Goal: Transaction & Acquisition: Purchase product/service

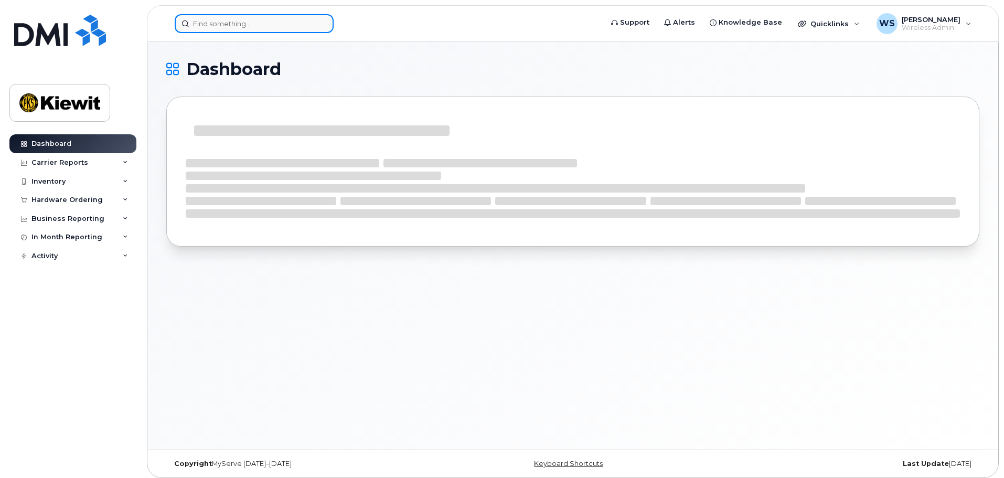
click at [237, 25] on input at bounding box center [254, 23] width 159 height 19
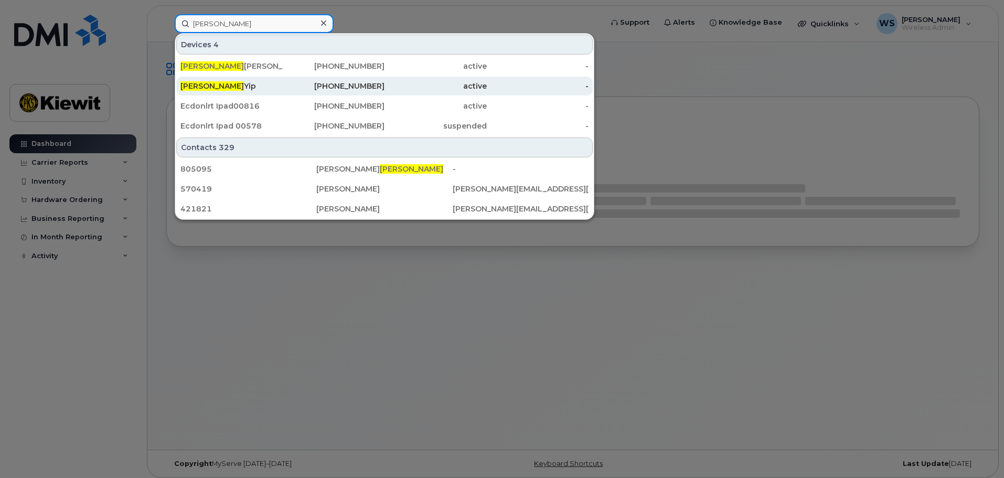
type input "jimmy"
click at [301, 95] on div "613-203-3499" at bounding box center [334, 86] width 102 height 19
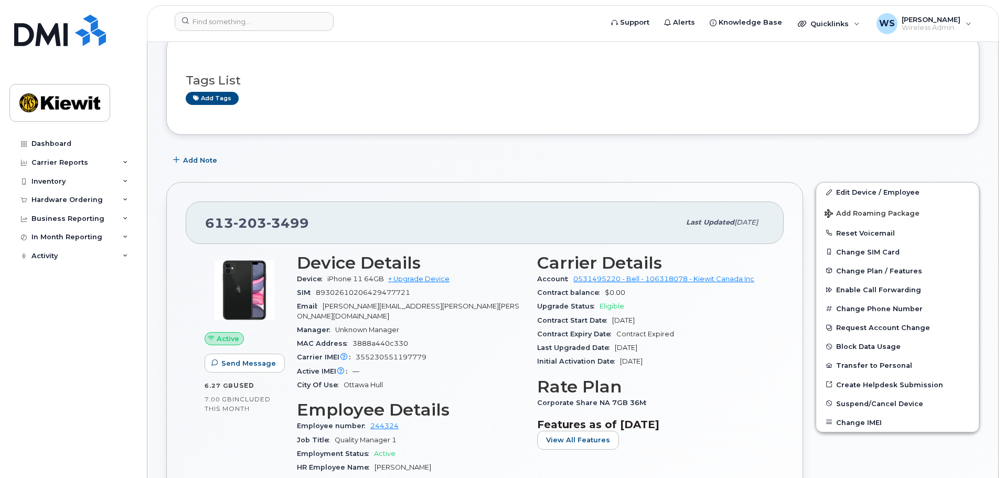
scroll to position [157, 0]
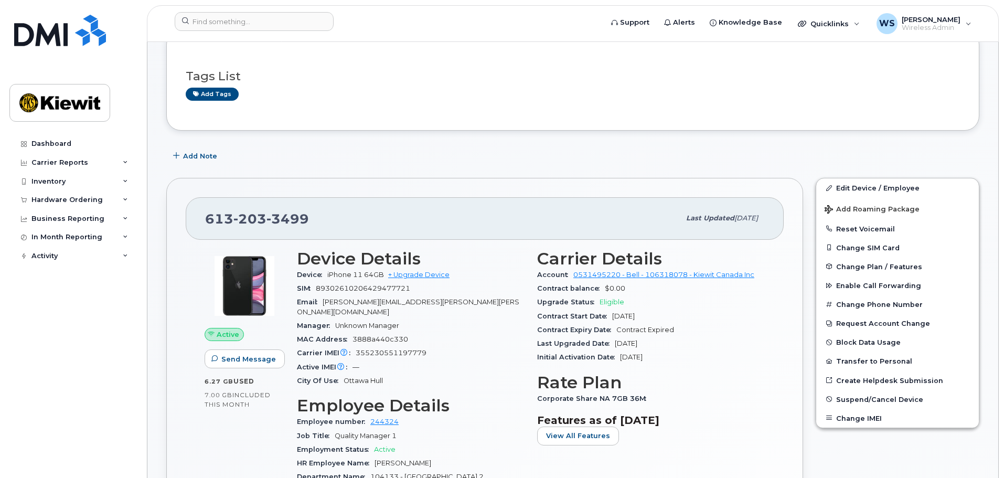
click at [58, 424] on div "Dashboard Carrier Reports Monthly Billing Data Daily Data Pooling Data Behavior…" at bounding box center [74, 298] width 130 height 328
click at [406, 274] on link "+ Upgrade Device" at bounding box center [418, 275] width 61 height 8
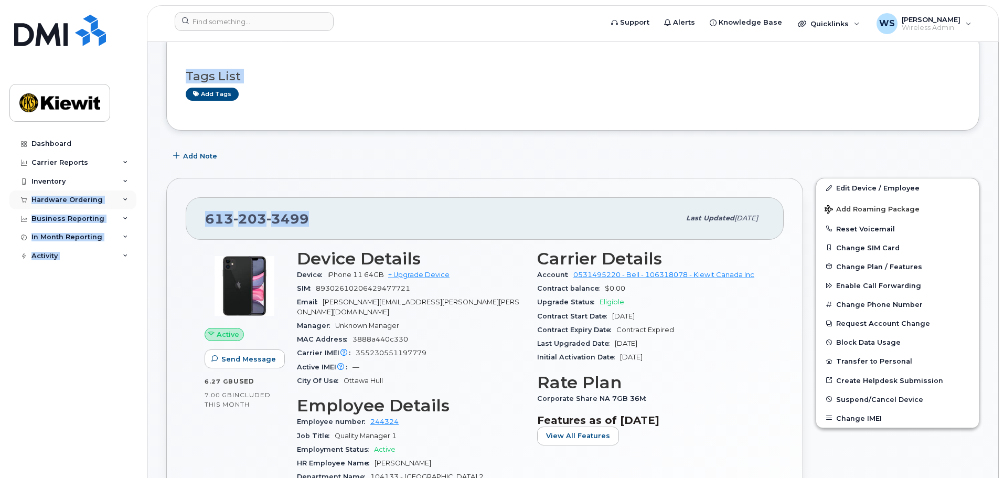
drag, startPoint x: 288, startPoint y: 205, endPoint x: 72, endPoint y: 196, distance: 215.9
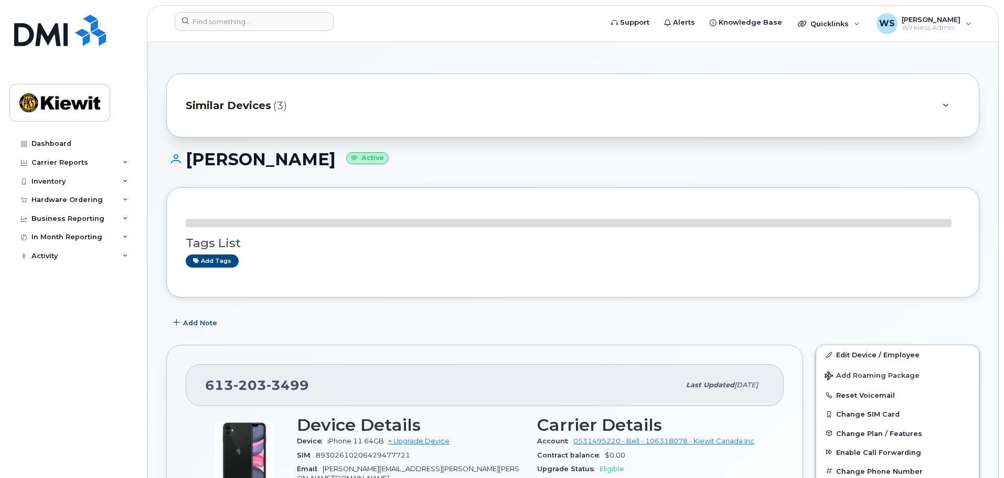
click at [315, 216] on div "Tags List Add tags" at bounding box center [573, 242] width 775 height 71
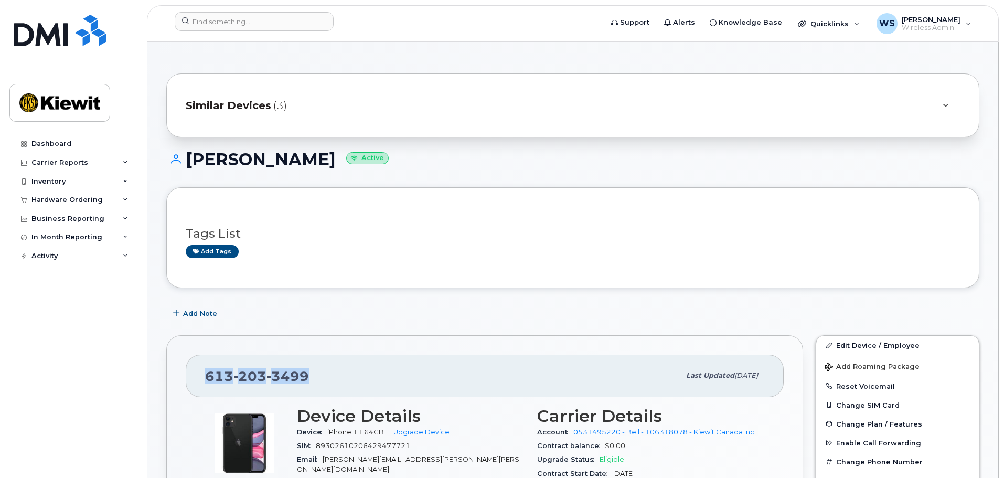
drag, startPoint x: 264, startPoint y: 369, endPoint x: 193, endPoint y: 367, distance: 71.4
click at [193, 367] on div "613 203 3499 Last updated Mar 25, 2025" at bounding box center [485, 376] width 598 height 42
copy span "613 203 3499"
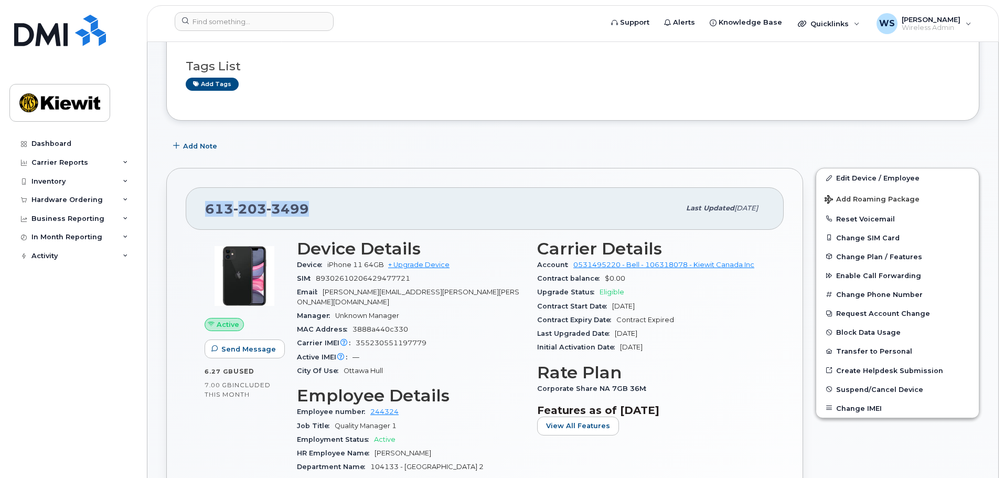
scroll to position [210, 0]
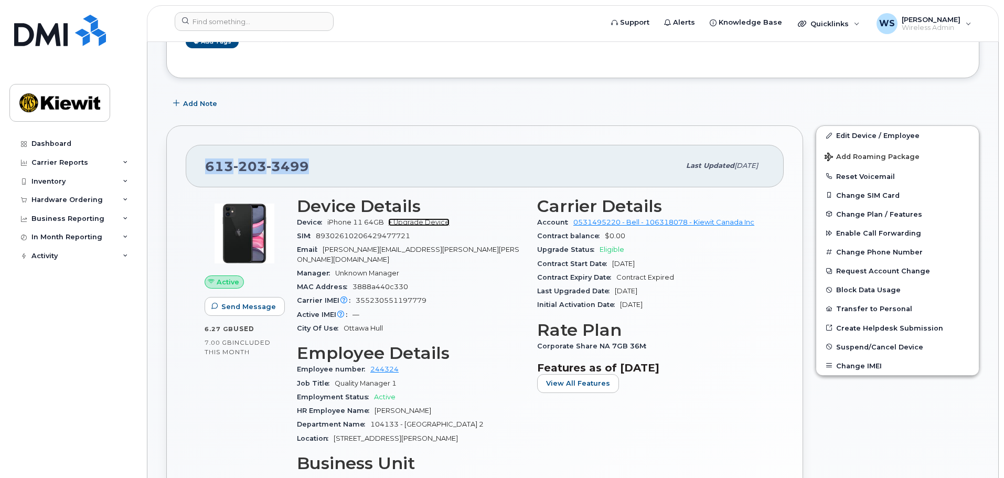
click at [424, 220] on link "+ Upgrade Device" at bounding box center [418, 222] width 61 height 8
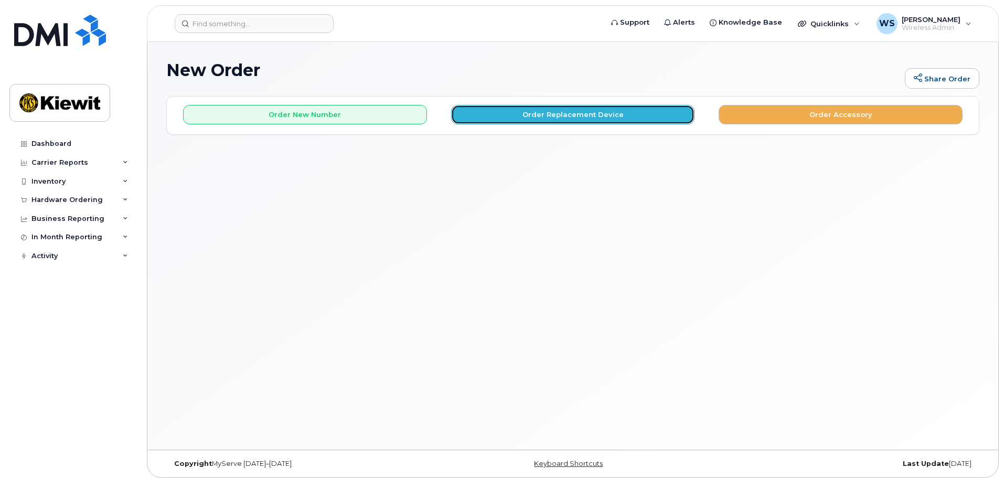
click at [548, 110] on button "Order Replacement Device" at bounding box center [573, 114] width 244 height 19
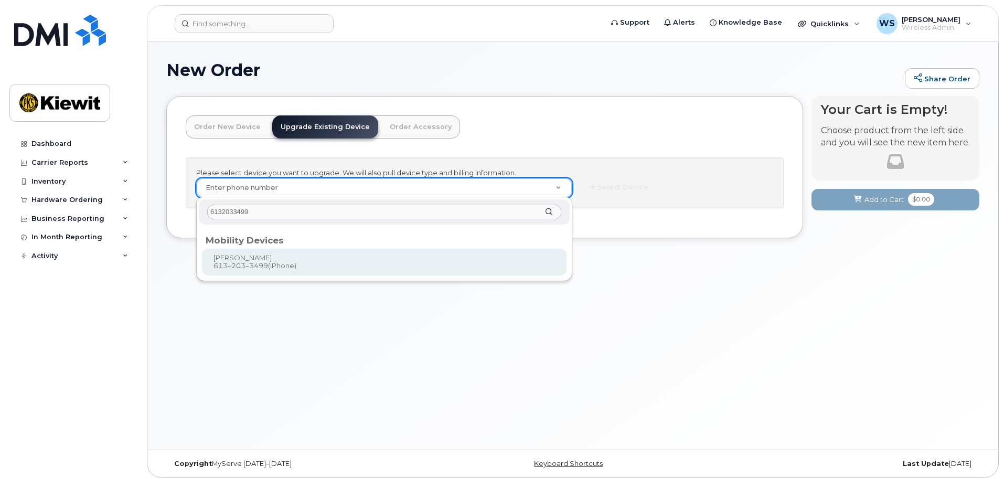
type input "6132033499"
type input "423046"
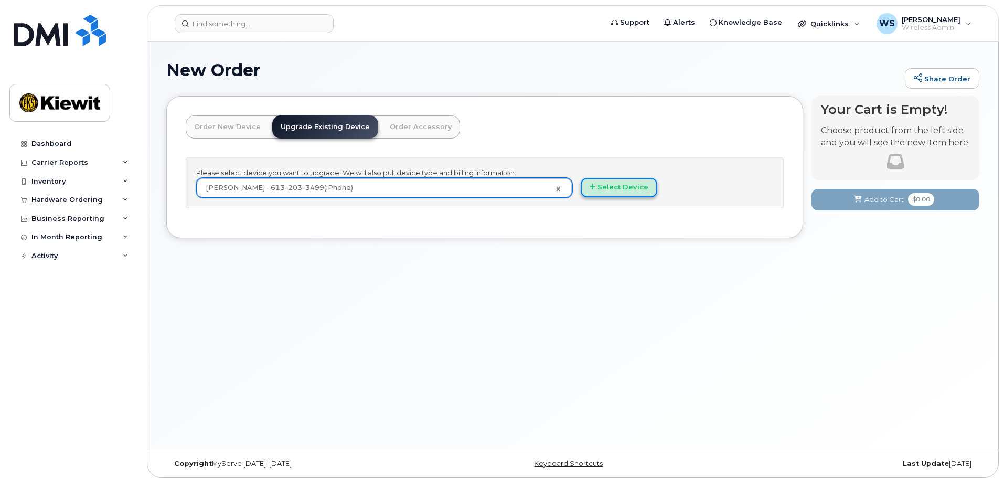
click at [632, 188] on button "Select Device" at bounding box center [619, 187] width 77 height 19
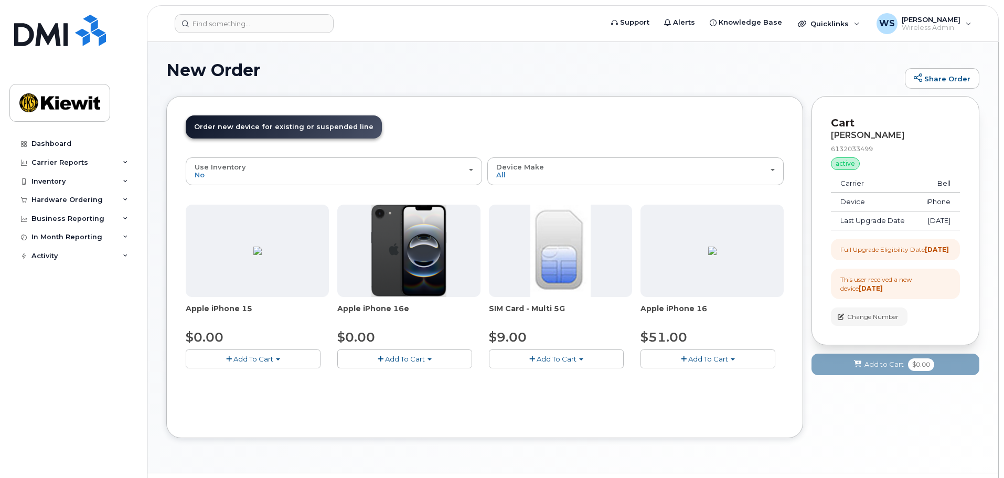
click at [405, 359] on span "Add To Cart" at bounding box center [405, 359] width 40 height 8
click at [401, 383] on link "$0.00 - 3 year upgrade (128GB)" at bounding box center [405, 378] width 130 height 13
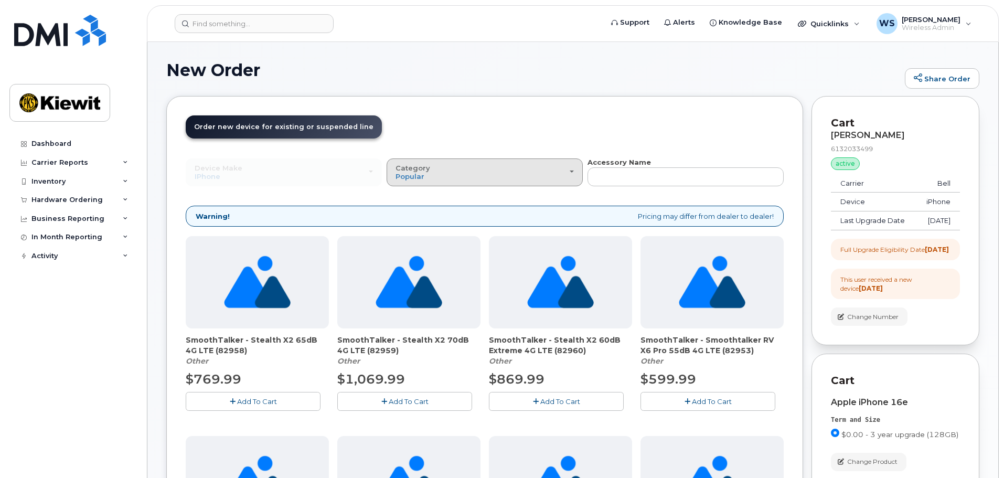
click at [461, 173] on div "Category Popular" at bounding box center [485, 172] width 178 height 16
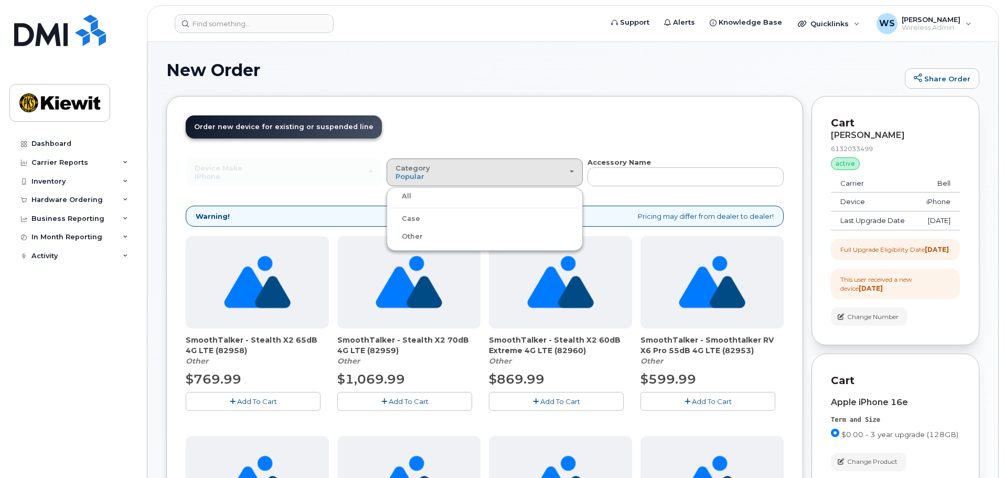
click at [419, 215] on div "Case" at bounding box center [484, 219] width 191 height 13
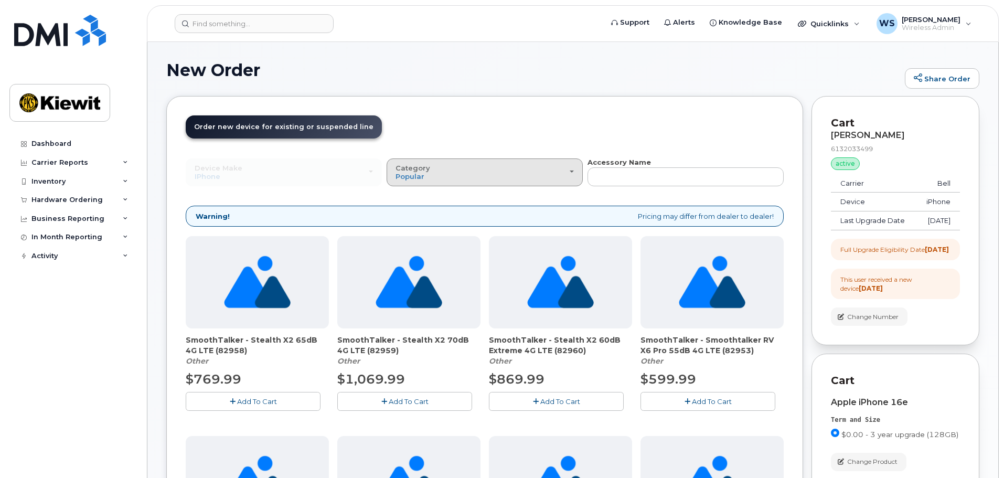
click at [426, 175] on div "Category Popular" at bounding box center [485, 172] width 178 height 16
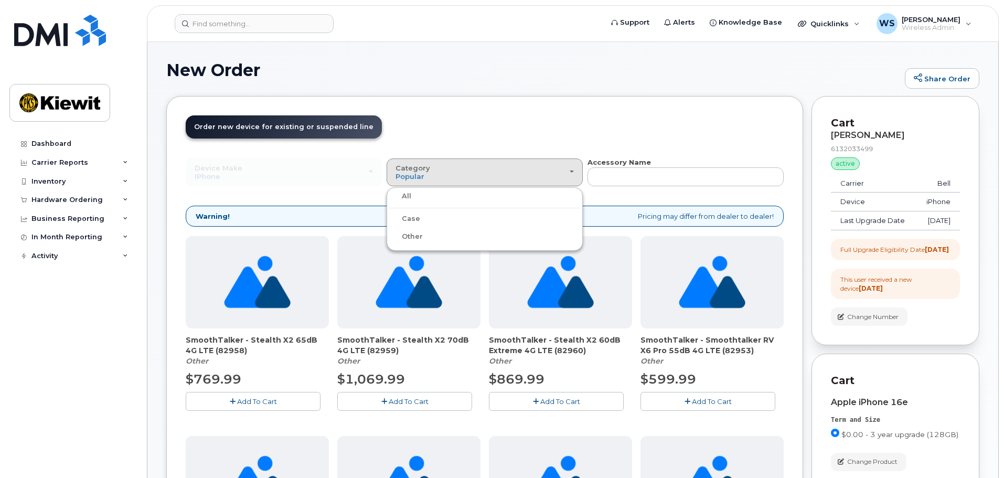
click at [407, 219] on label "Case" at bounding box center [404, 219] width 31 height 13
click at [0, 0] on input "Case" at bounding box center [0, 0] width 0 height 0
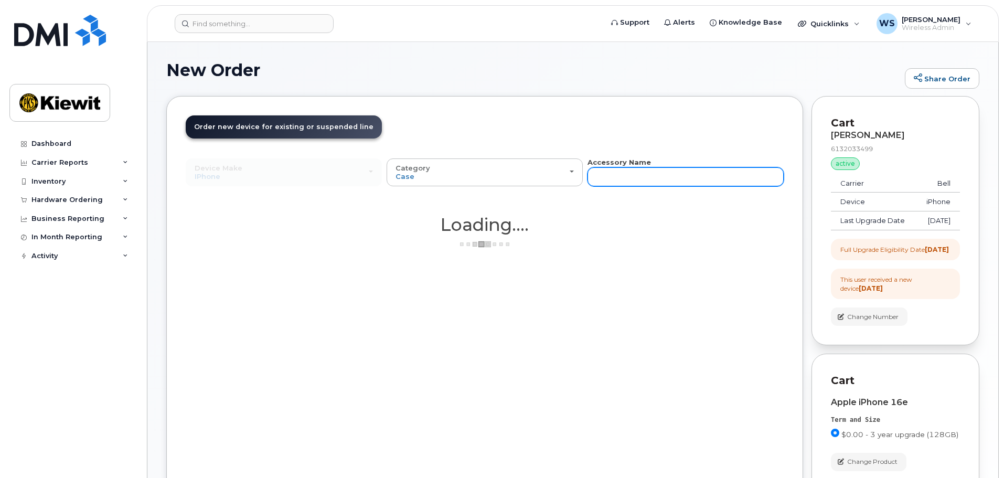
click at [649, 181] on input "text" at bounding box center [686, 176] width 196 height 19
type input "otterbox"
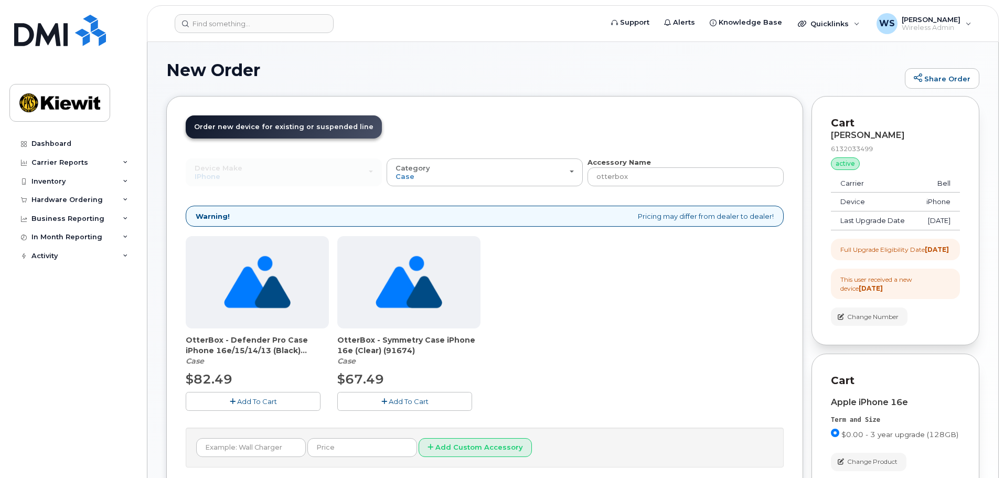
click at [234, 401] on icon "button" at bounding box center [233, 401] width 6 height 7
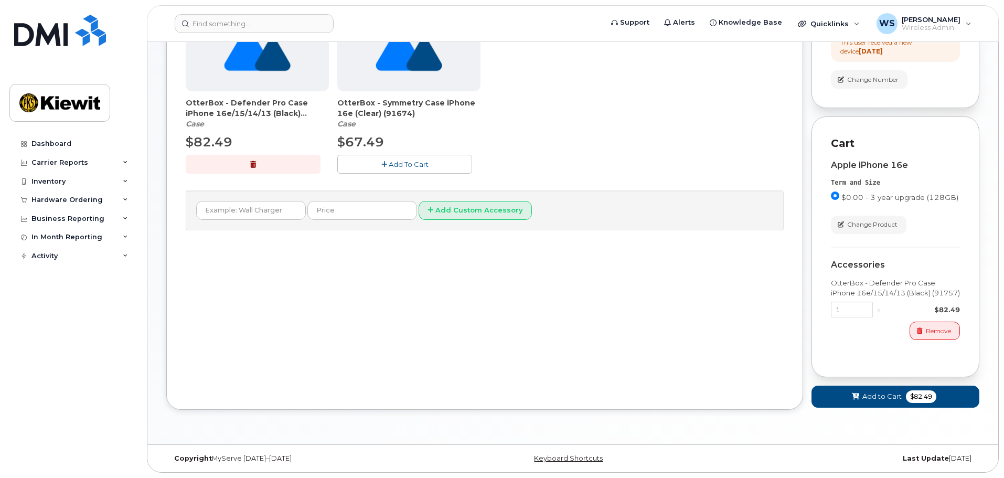
scroll to position [256, 0]
click at [885, 396] on span "Add to Cart" at bounding box center [882, 397] width 39 height 10
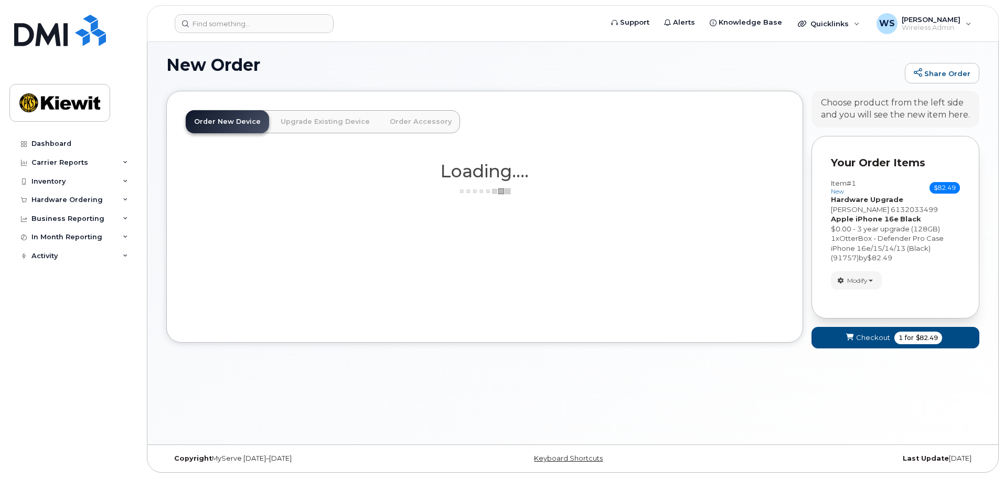
scroll to position [28, 0]
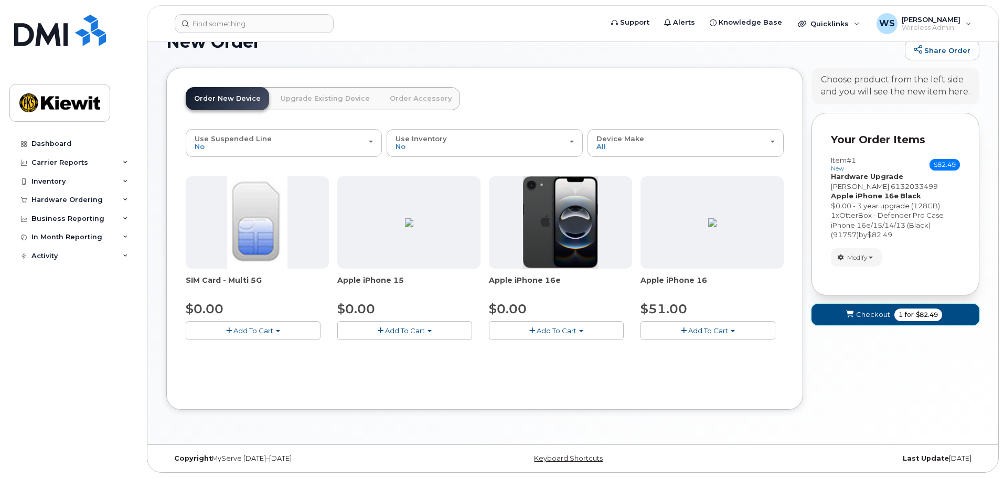
click at [871, 314] on span "Checkout" at bounding box center [873, 315] width 34 height 10
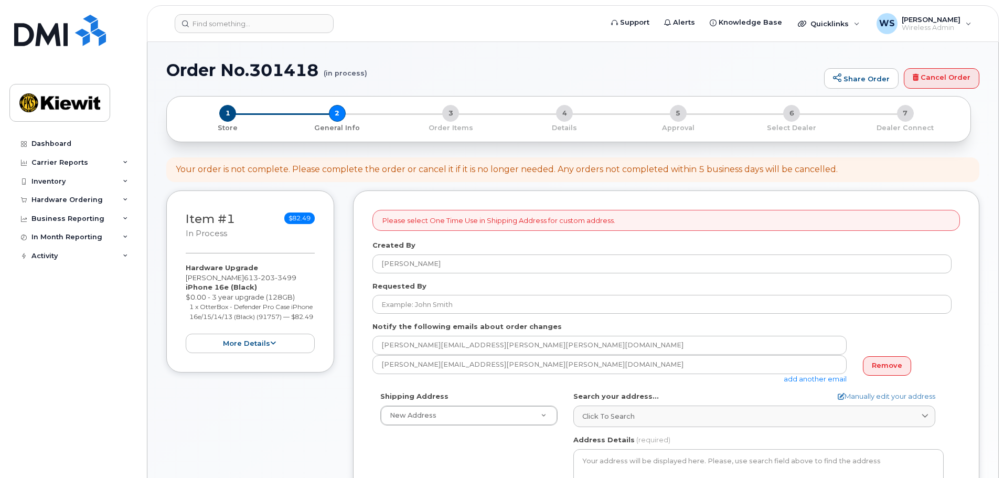
select select
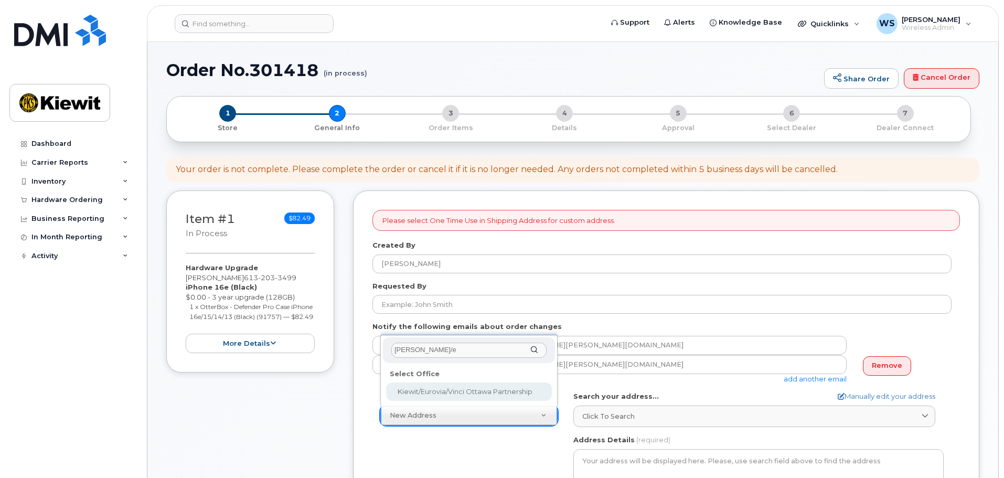
type input "kiewit/e"
select select
type textarea "2440 Don Reid Dr Ottawa Ontario K1H 1E1"
type input "[PERSON_NAME]"
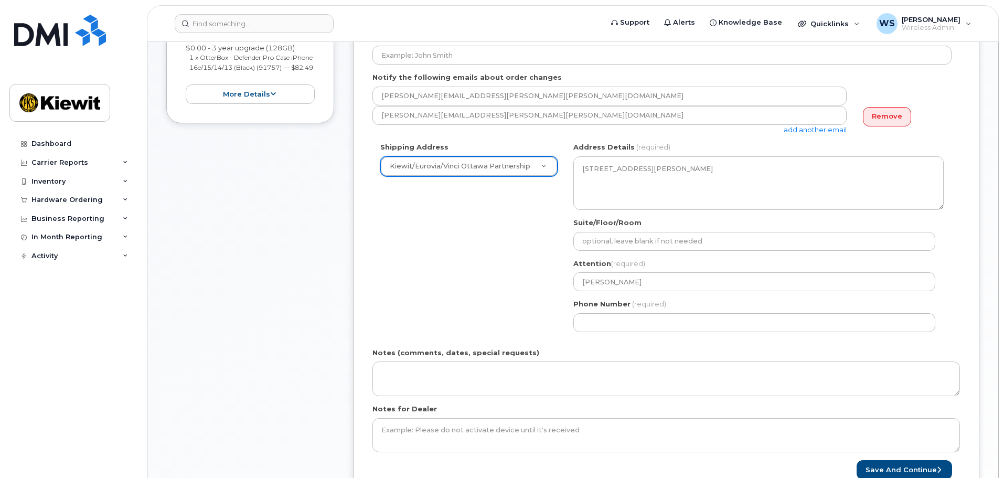
scroll to position [262, 0]
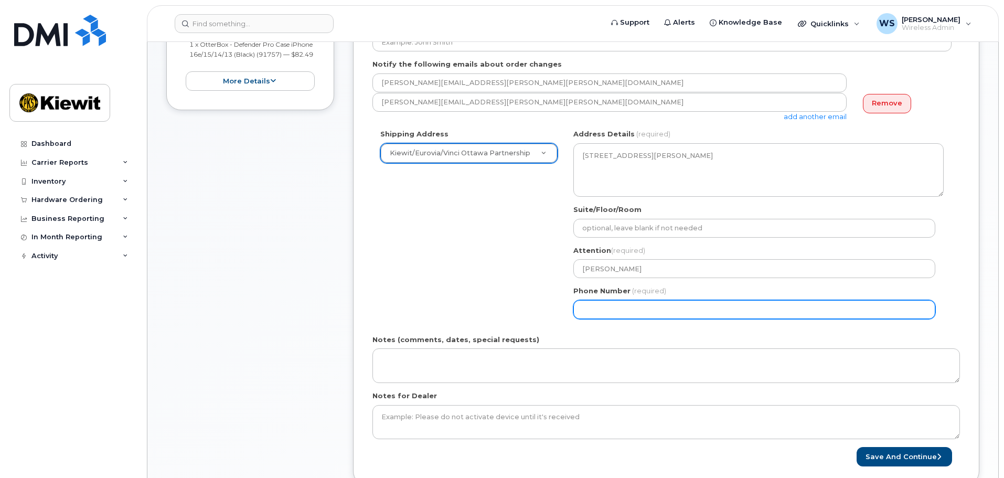
click at [613, 309] on input "Phone Number" at bounding box center [755, 309] width 362 height 19
select select
type input "613298981"
select select
type input "6132989818"
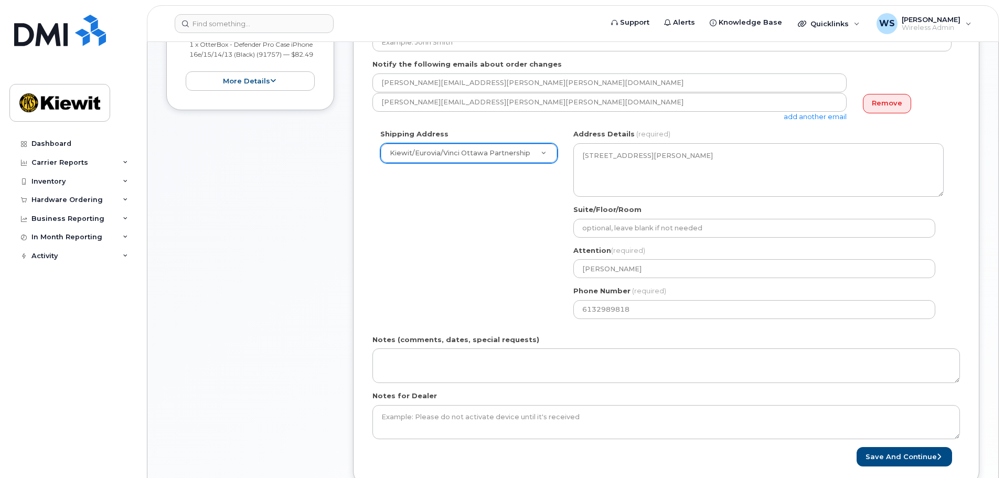
click at [493, 308] on div "Shipping Address Kiewit/Eurovia/Vinci Ottawa Partnership New Address Beaver Mar…" at bounding box center [662, 227] width 579 height 197
click at [907, 461] on button "Save and Continue" at bounding box center [905, 456] width 96 height 19
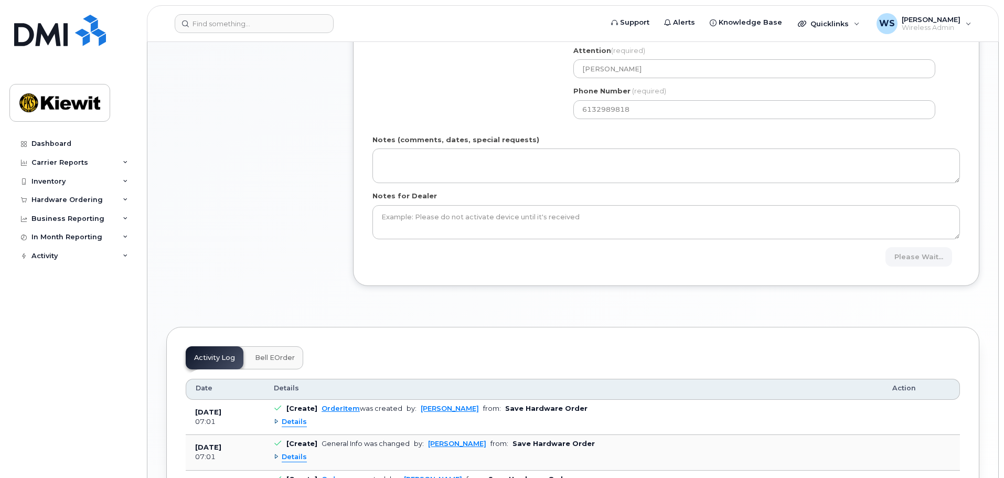
scroll to position [472, 0]
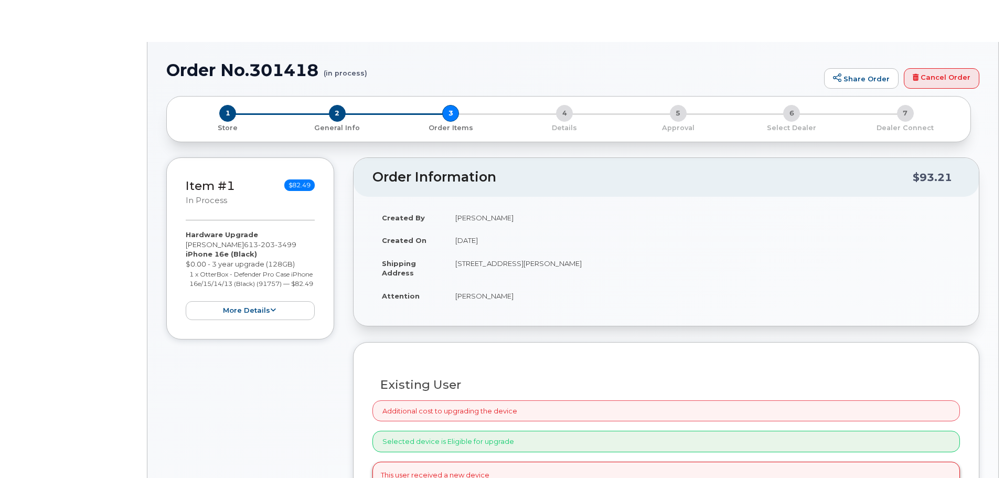
type input "[PERSON_NAME]"
radio input "true"
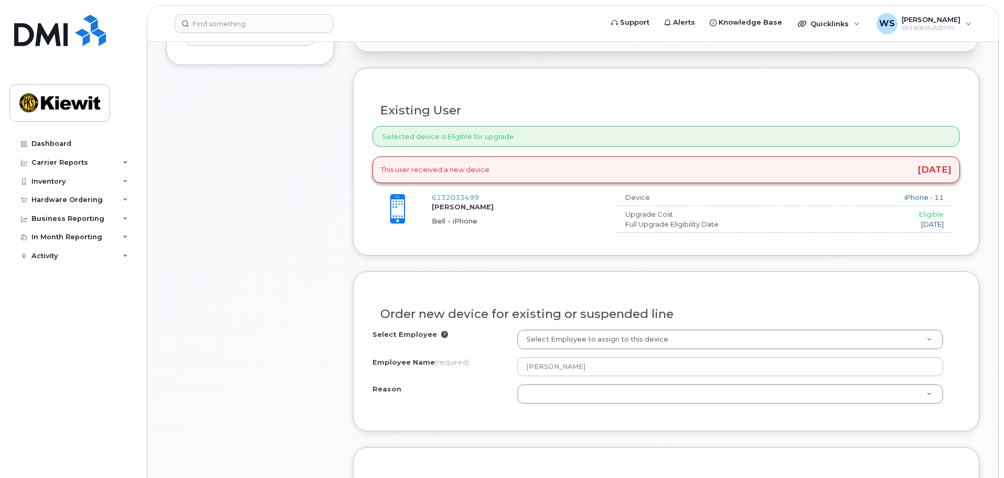
scroll to position [367, 0]
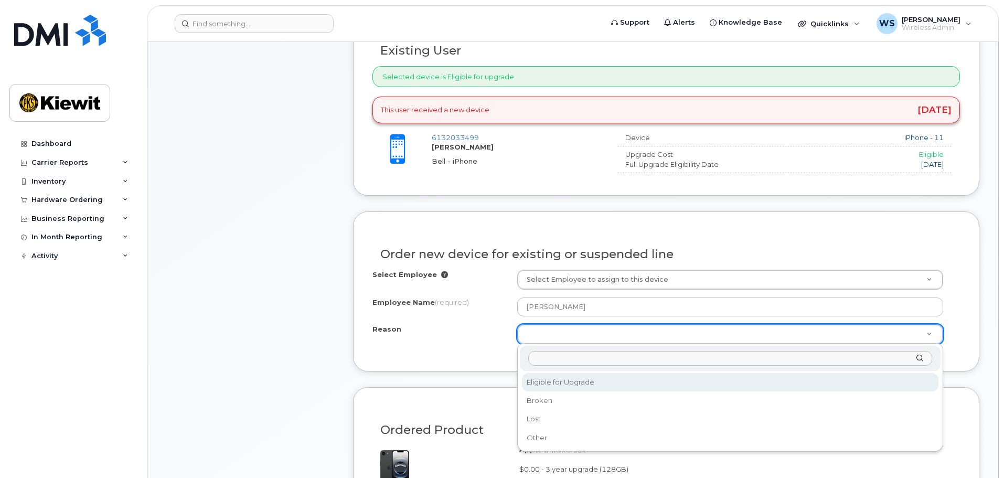
select select "eligible_for_upgrade"
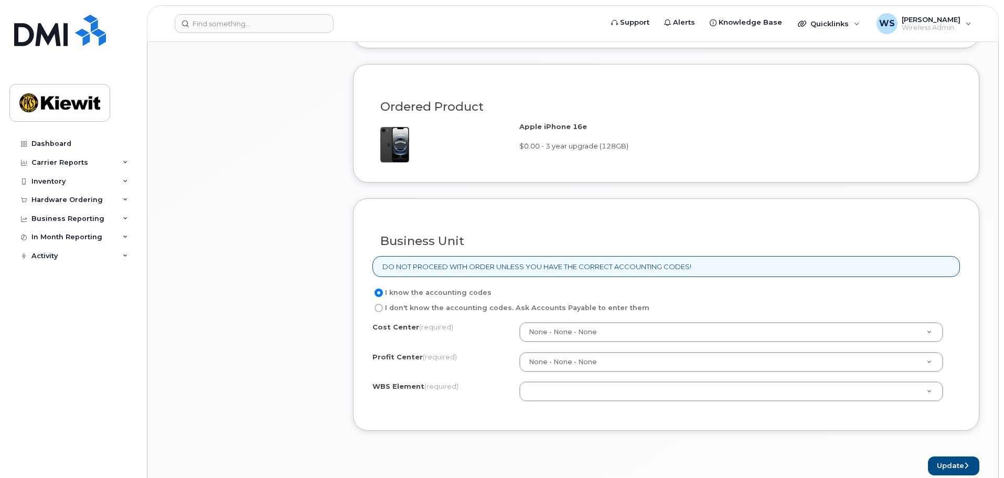
scroll to position [840, 0]
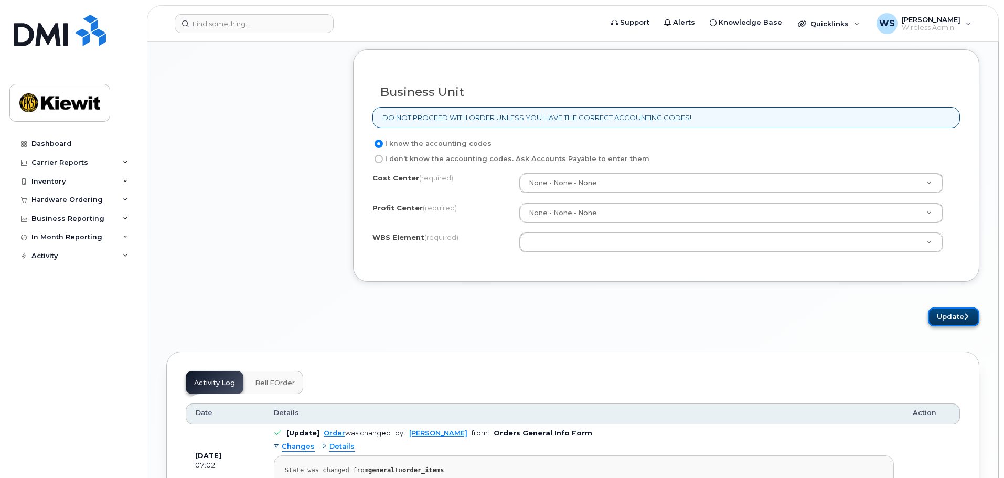
click at [965, 323] on button "Update" at bounding box center [953, 317] width 51 height 19
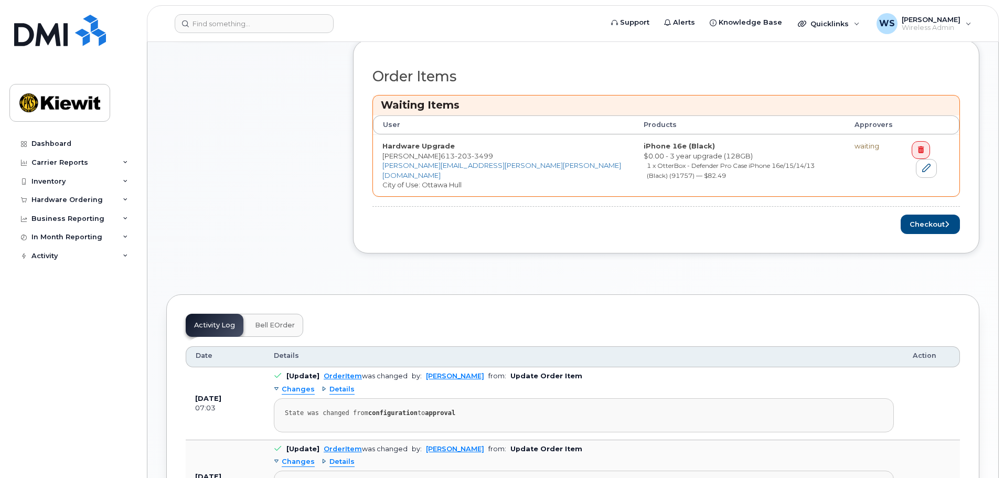
scroll to position [420, 0]
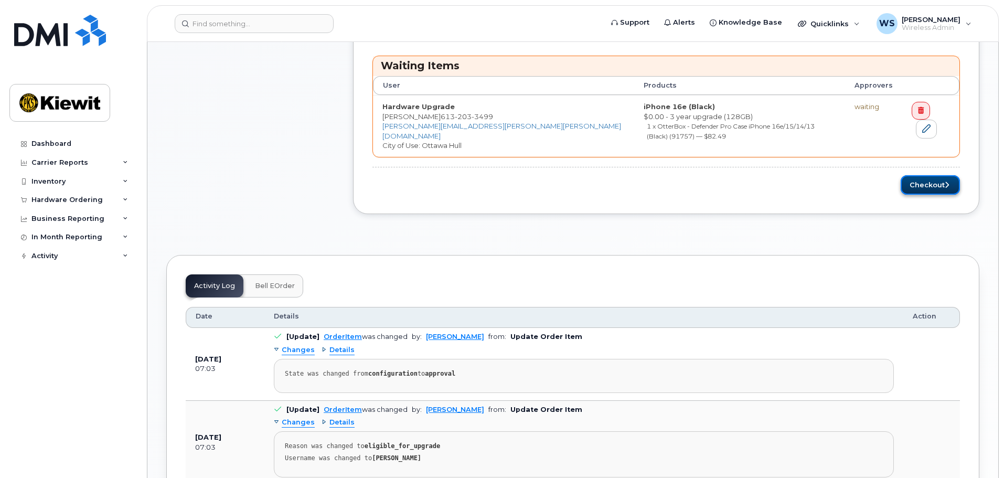
click at [934, 184] on button "Checkout" at bounding box center [930, 184] width 59 height 19
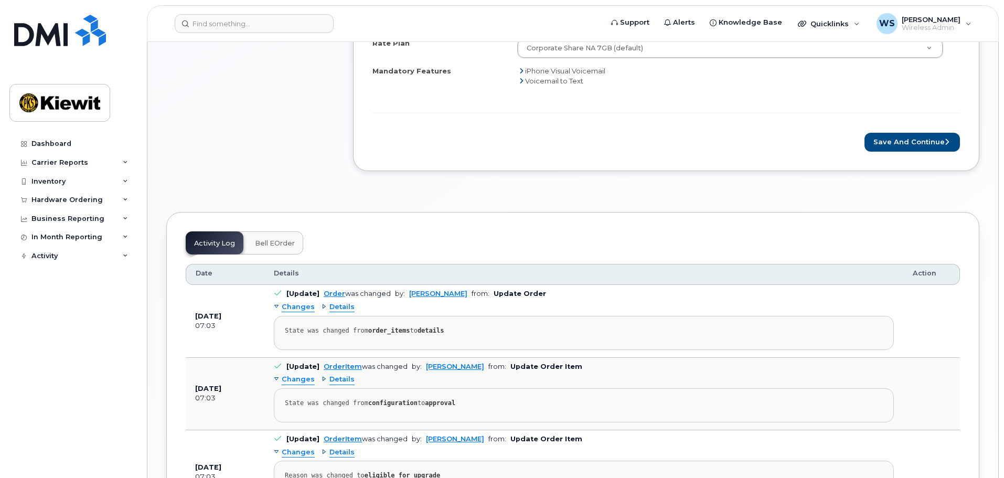
scroll to position [367, 0]
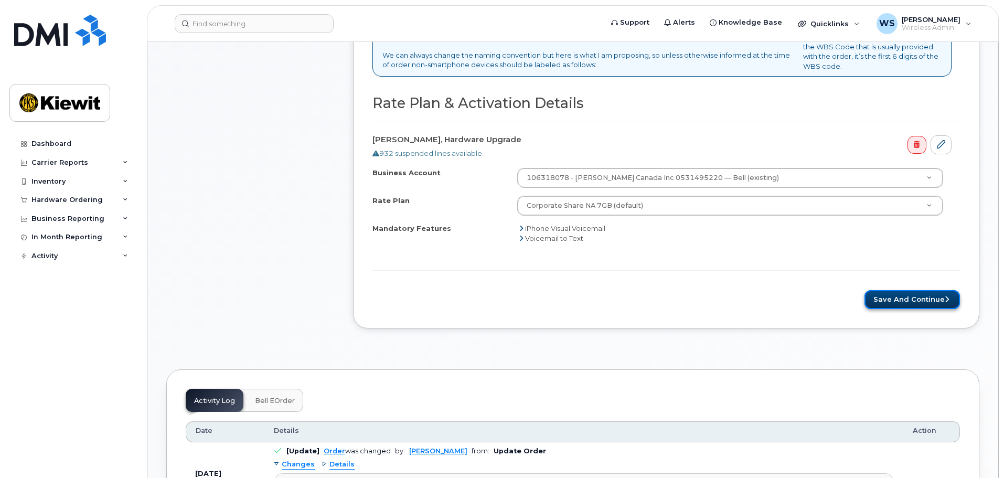
click at [901, 301] on button "Save and Continue" at bounding box center [913, 299] width 96 height 19
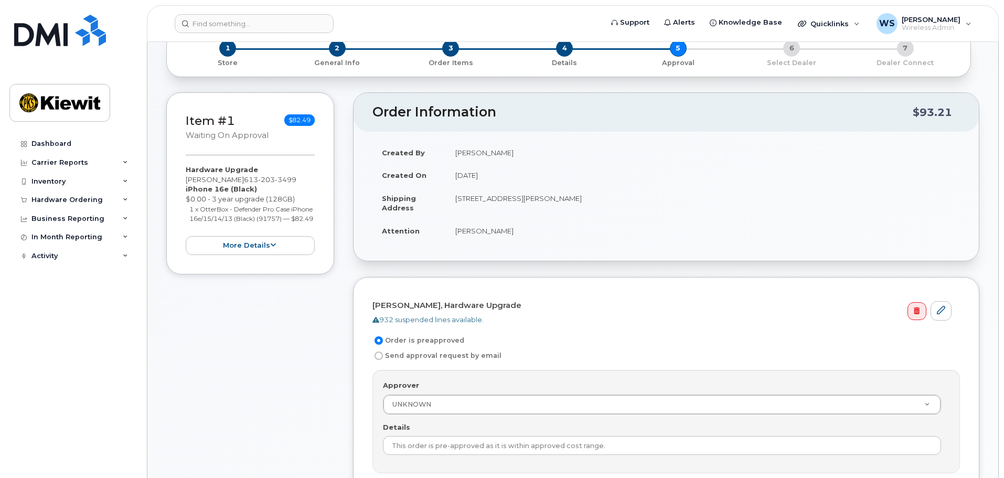
scroll to position [315, 0]
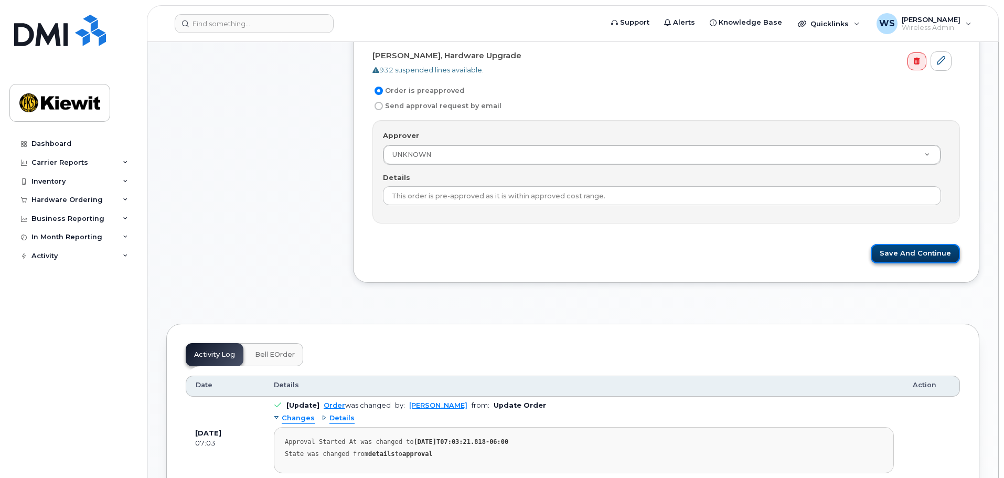
click at [910, 261] on button "Save and Continue" at bounding box center [915, 253] width 89 height 19
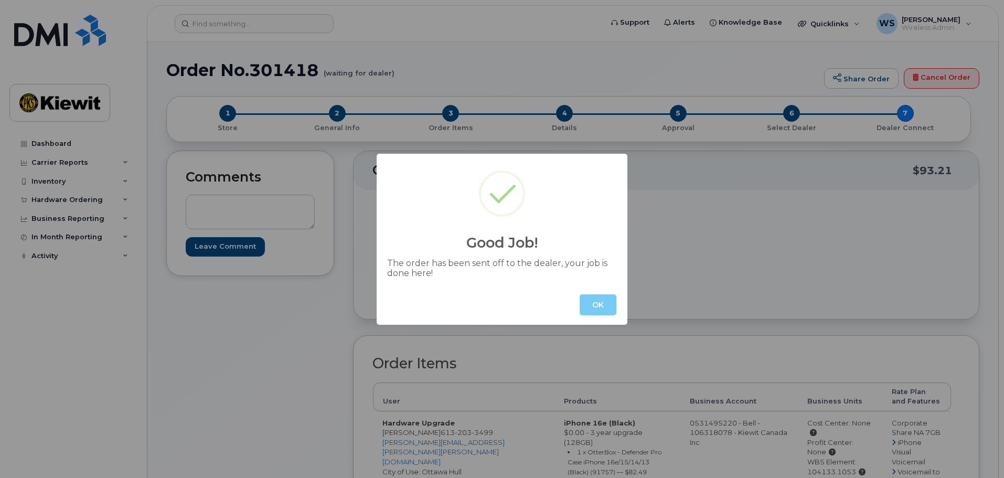
click at [603, 312] on button "OK" at bounding box center [598, 304] width 37 height 21
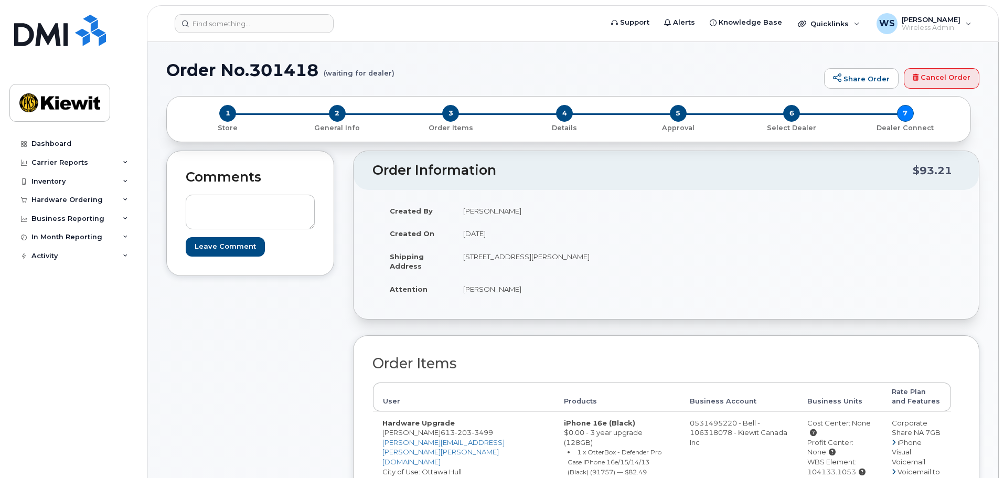
click at [280, 76] on h1 "Order No.301418 (waiting for dealer)" at bounding box center [492, 70] width 653 height 18
copy h1 "301418"
